Goal: Transaction & Acquisition: Obtain resource

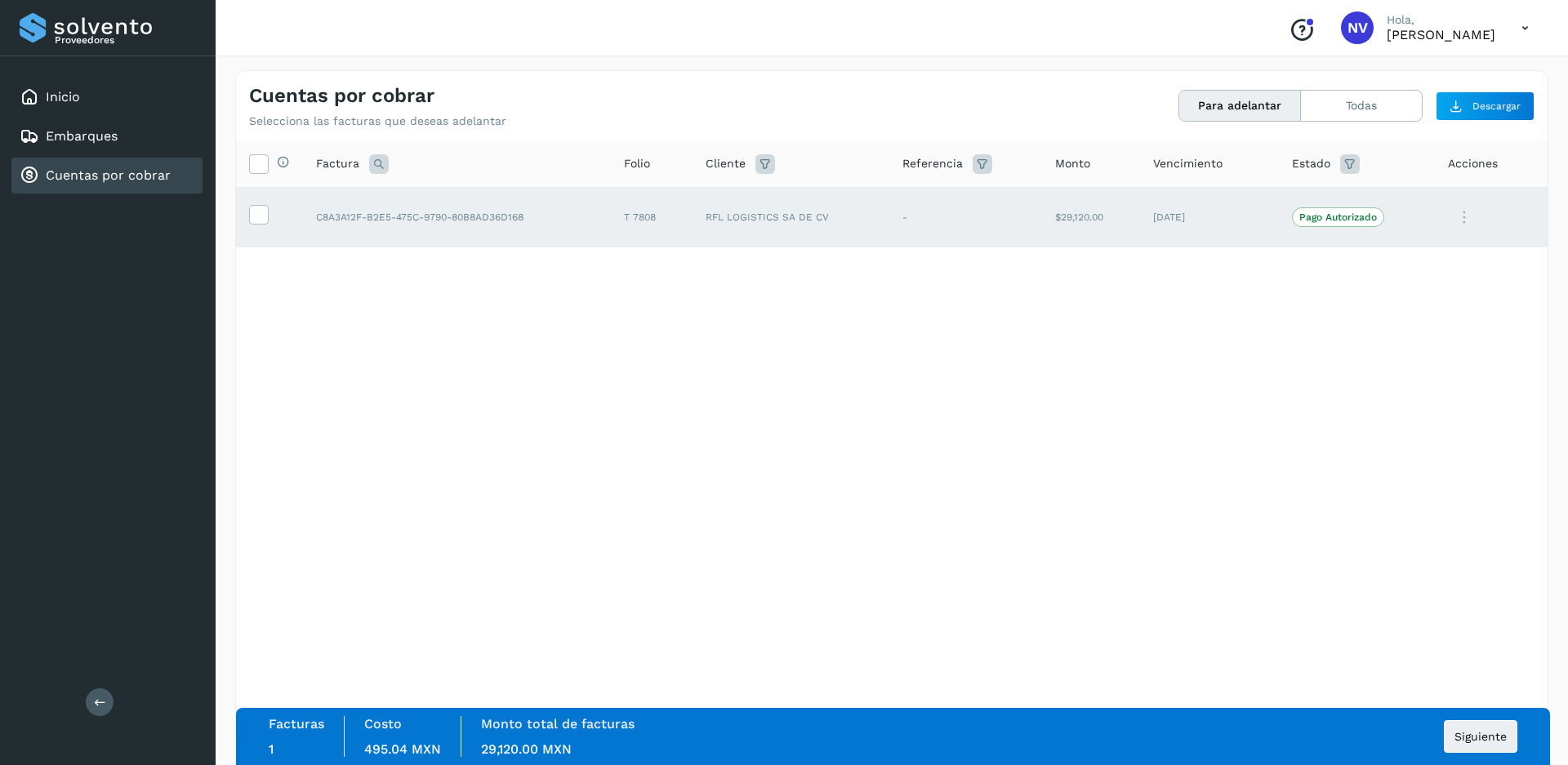
click at [1533, 28] on icon at bounding box center [1525, 29] width 34 height 34
click at [1440, 76] on div "Cerrar sesión" at bounding box center [1443, 73] width 195 height 31
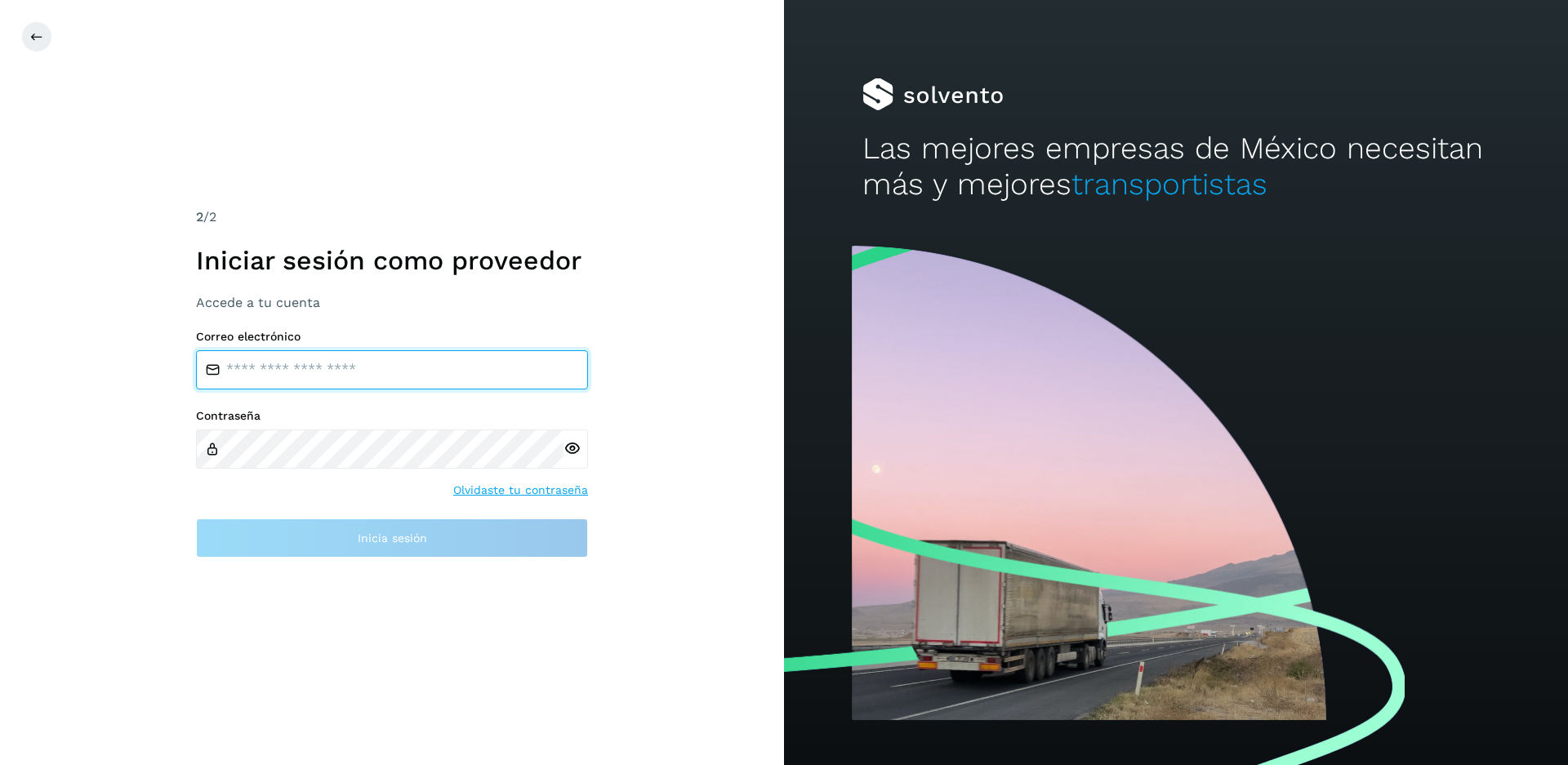
type input "**********"
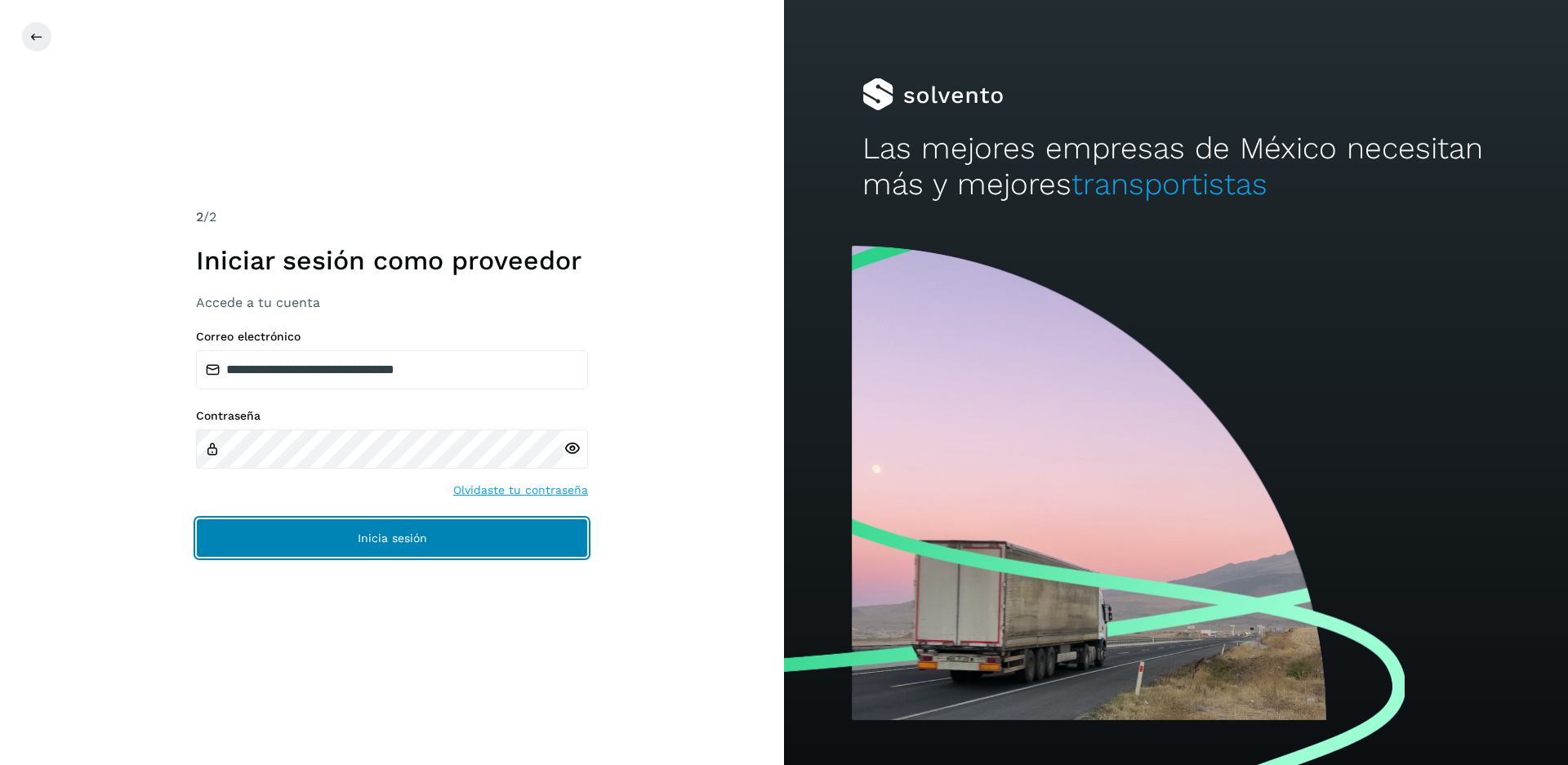
click at [348, 542] on button "Inicia sesión" at bounding box center [392, 538] width 392 height 40
click at [420, 539] on span "Inicia sesión" at bounding box center [393, 538] width 69 height 12
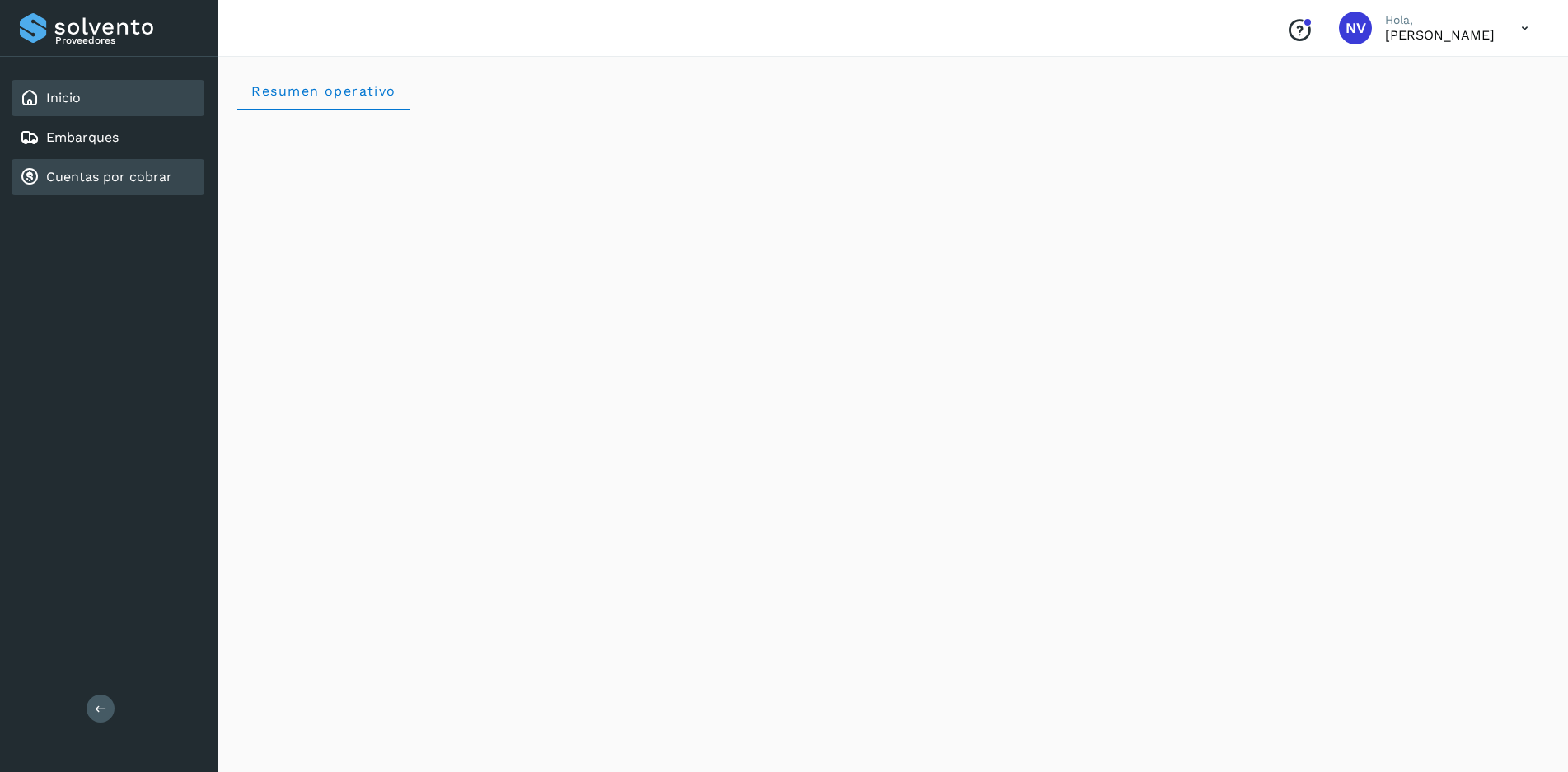
click at [151, 183] on link "Cuentas por cobrar" at bounding box center [109, 177] width 126 height 15
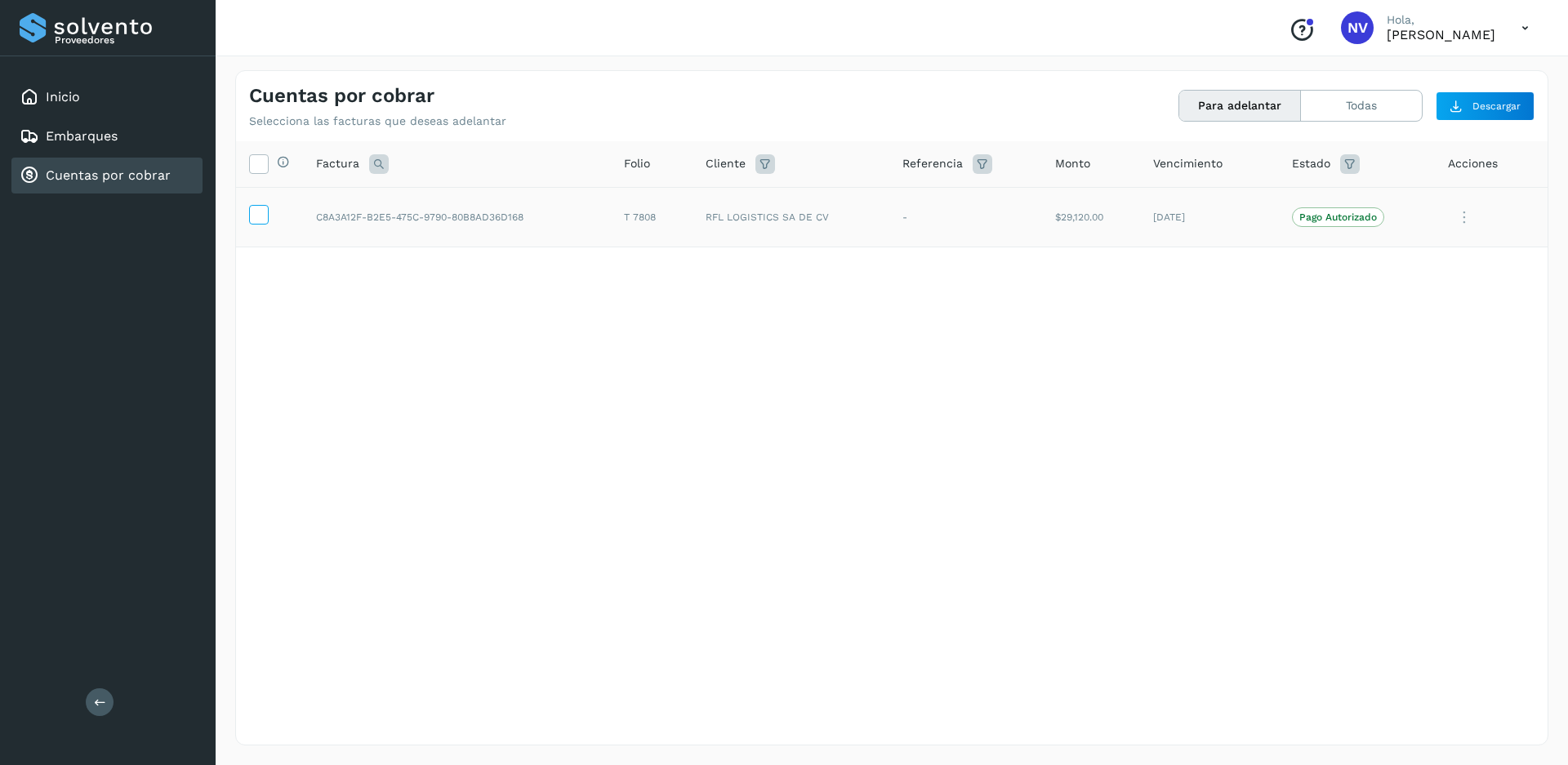
click at [255, 210] on icon at bounding box center [259, 213] width 17 height 17
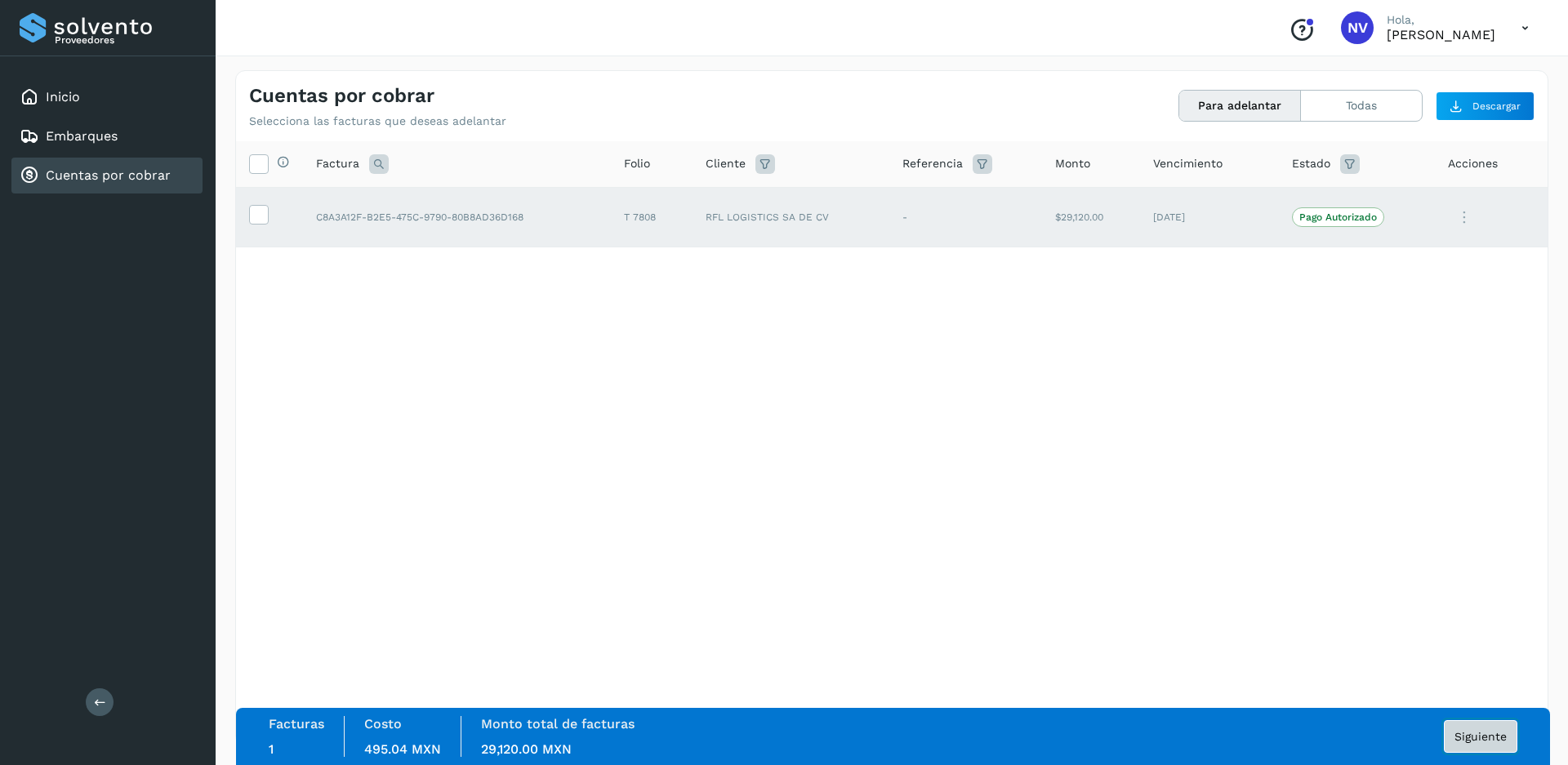
click at [1490, 739] on span "Siguiente" at bounding box center [1480, 737] width 52 height 12
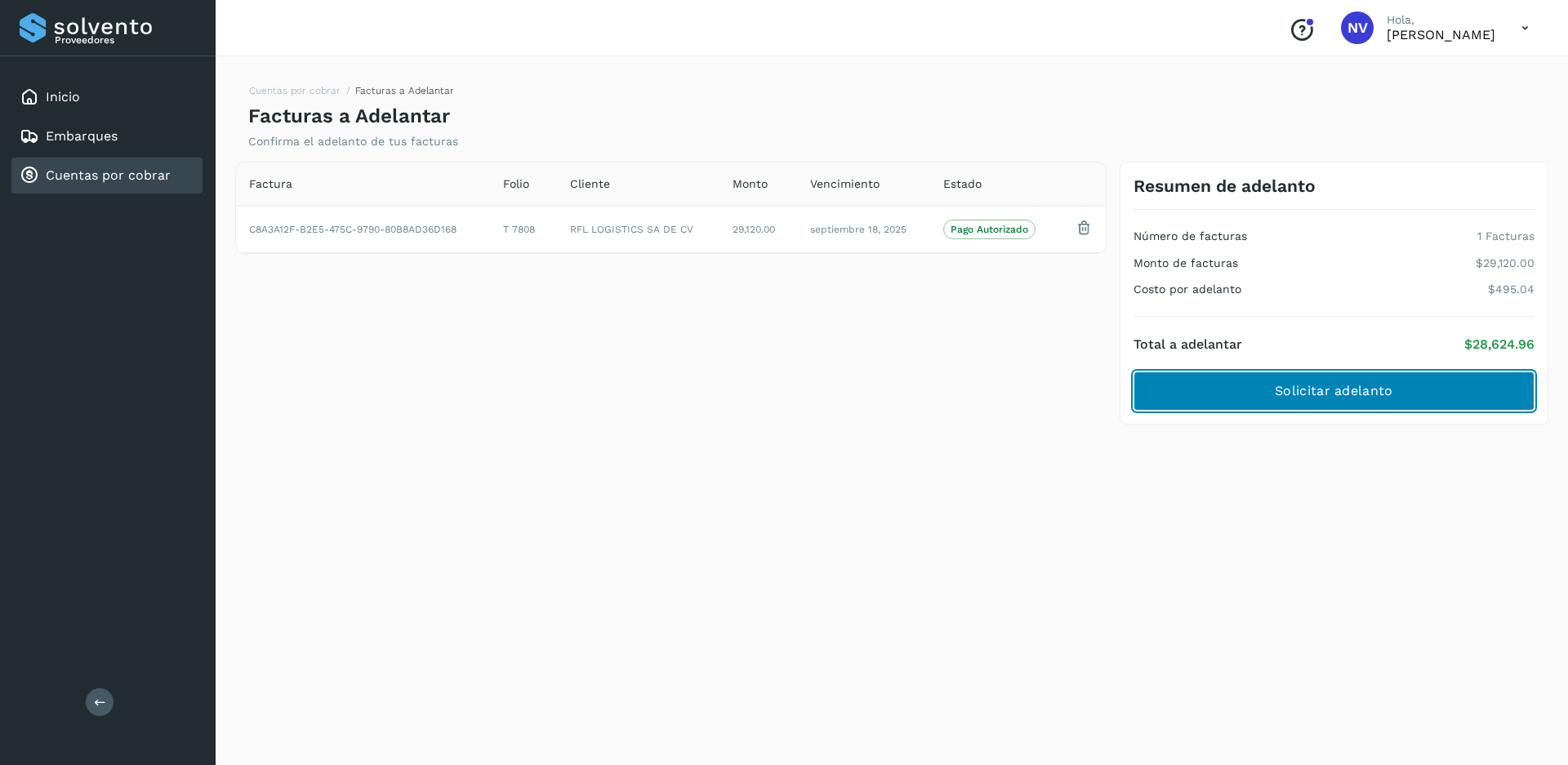
click at [1357, 384] on span "Solicitar adelanto" at bounding box center [1334, 391] width 118 height 18
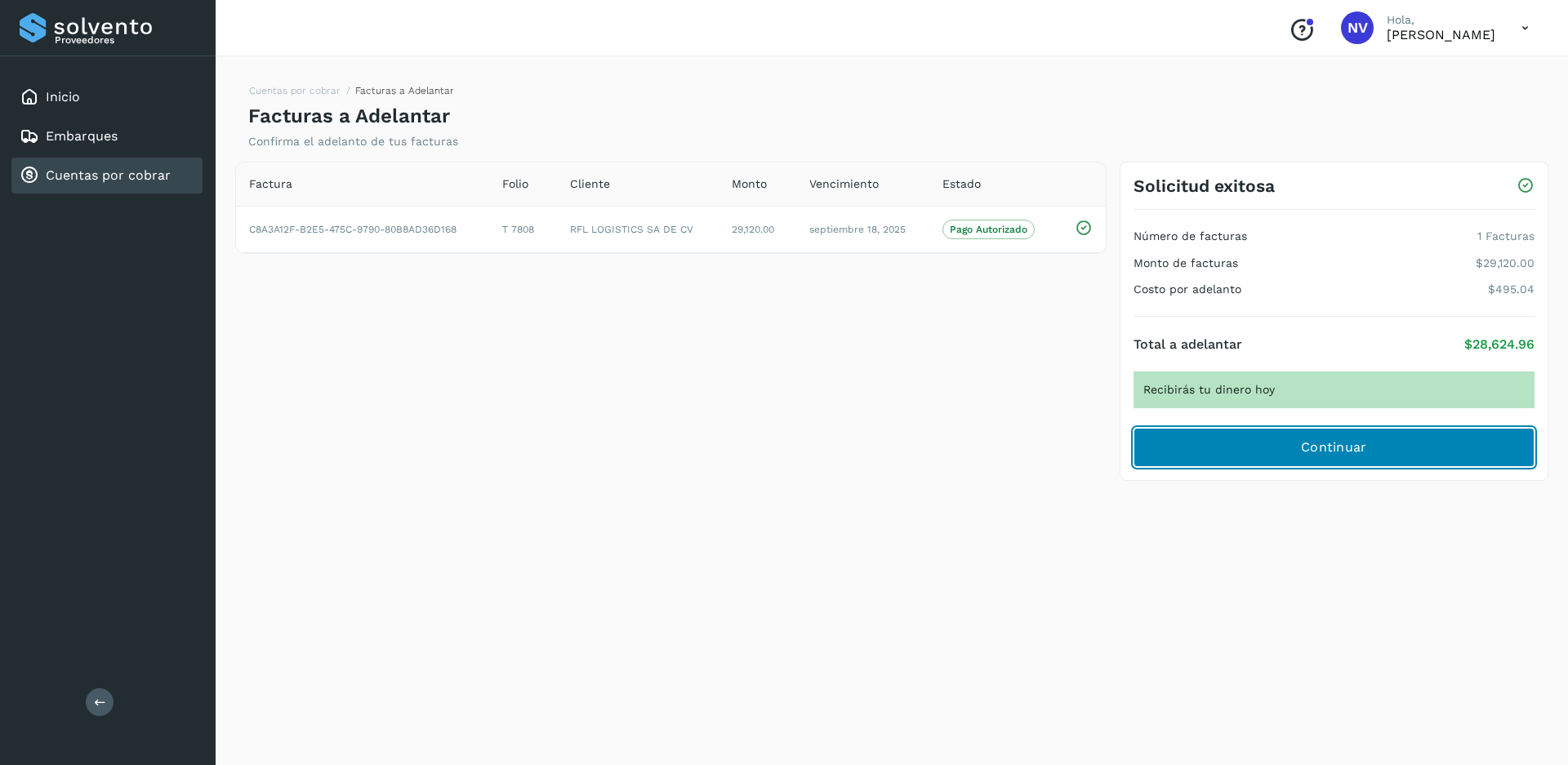
click at [1334, 448] on span "Continuar" at bounding box center [1334, 447] width 67 height 18
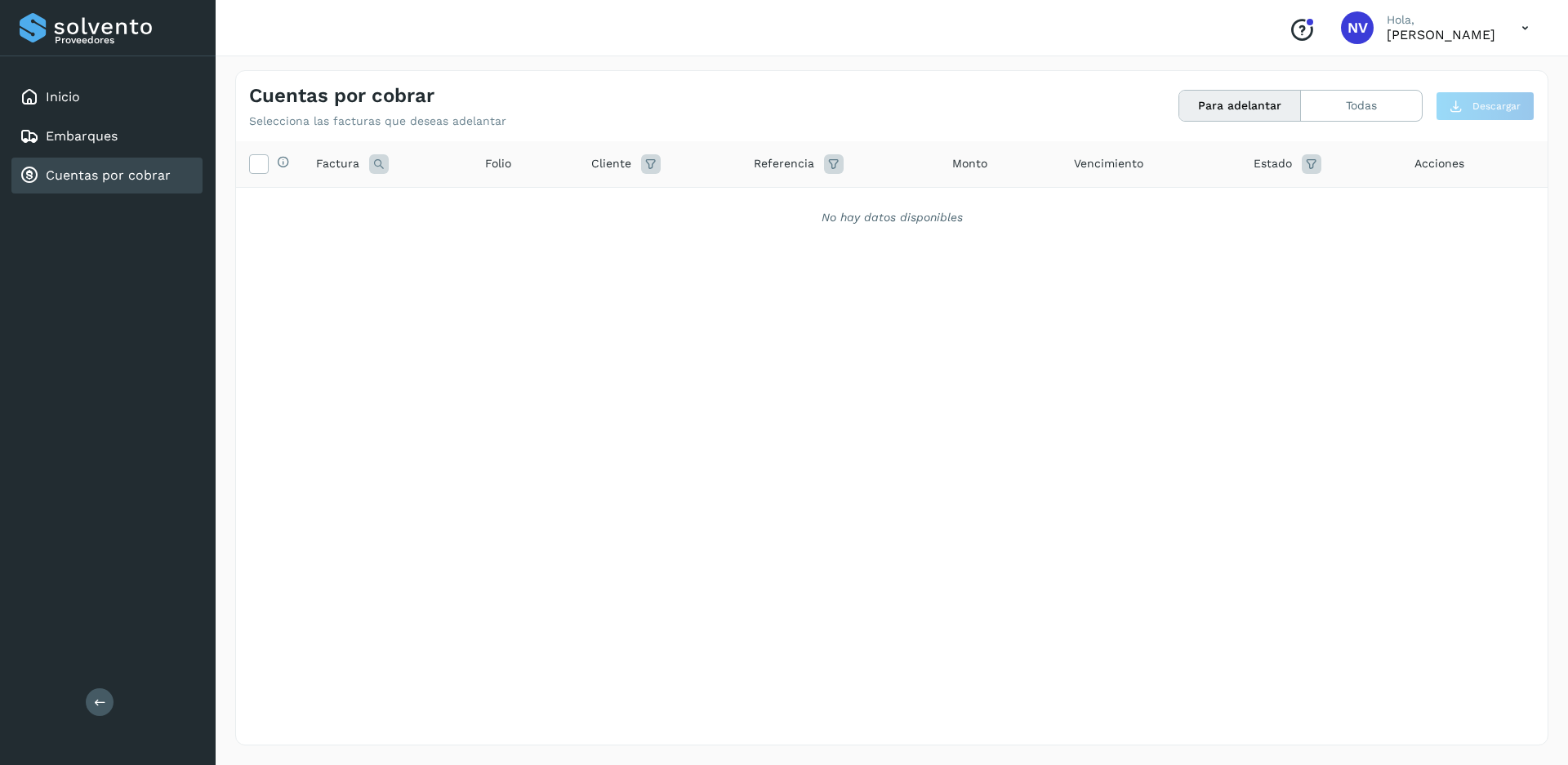
click at [1507, 32] on div "Conoce nuestros beneficios NV Hola, Nancy Vera Martínez" at bounding box center [1409, 28] width 266 height 38
click at [136, 175] on link "Cuentas por cobrar" at bounding box center [108, 175] width 125 height 15
click at [1462, 33] on p "[PERSON_NAME]" at bounding box center [1441, 35] width 109 height 15
click at [1528, 33] on icon at bounding box center [1525, 29] width 34 height 34
click at [1417, 82] on div "Cerrar sesión" at bounding box center [1443, 73] width 195 height 31
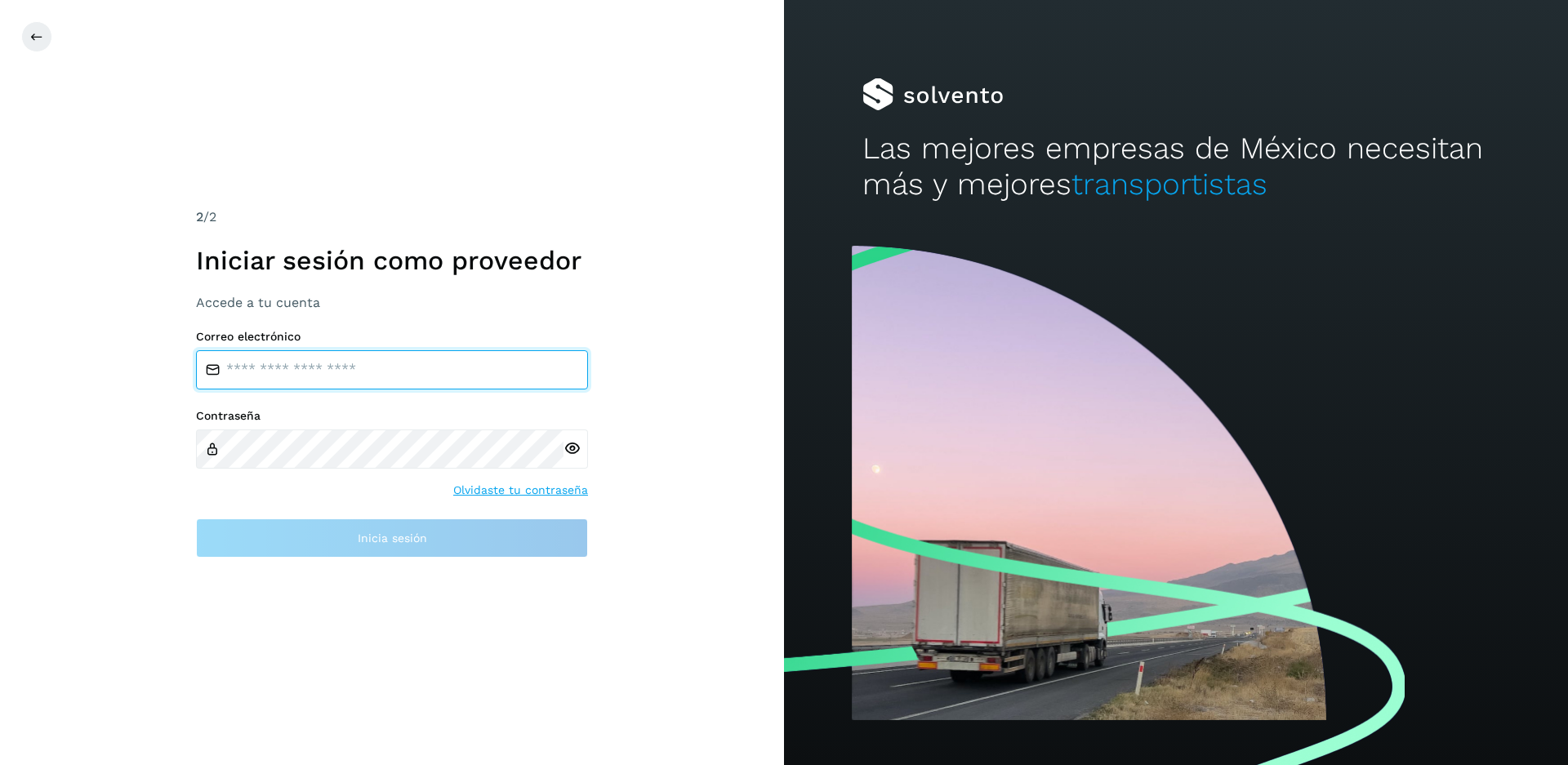
type input "**********"
